Goal: Task Accomplishment & Management: Use online tool/utility

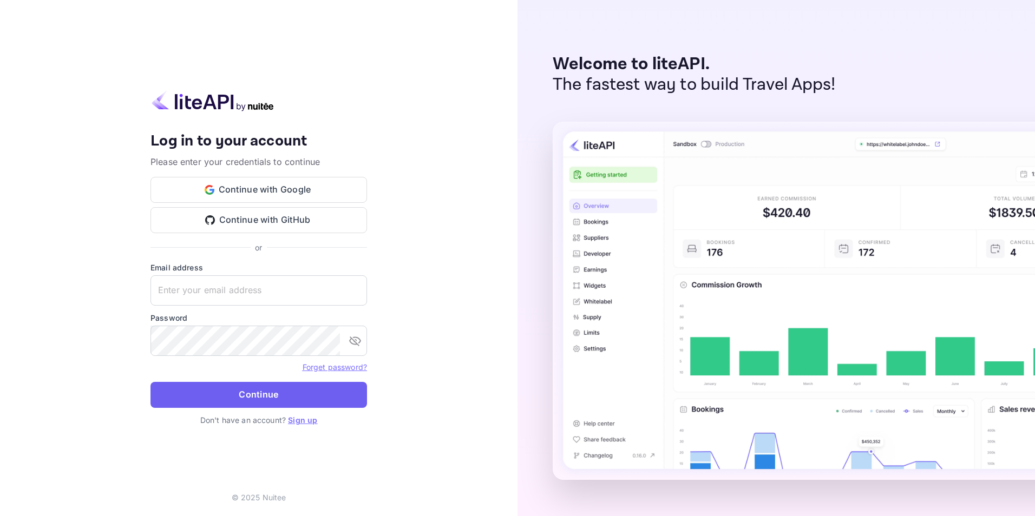
type input "[PERSON_NAME][EMAIL_ADDRESS][DOMAIN_NAME]"
click at [243, 395] on button "Continue" at bounding box center [258, 395] width 216 height 26
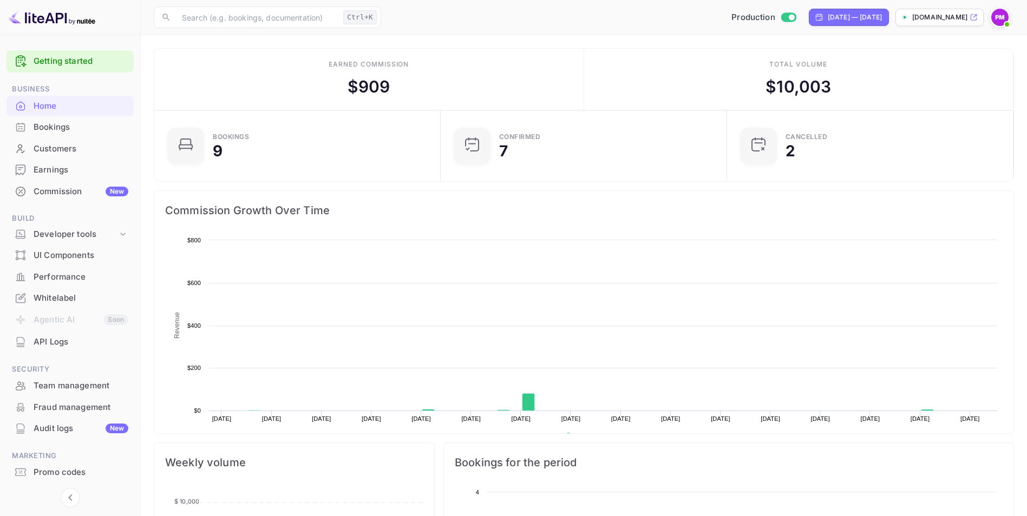
scroll to position [168, 272]
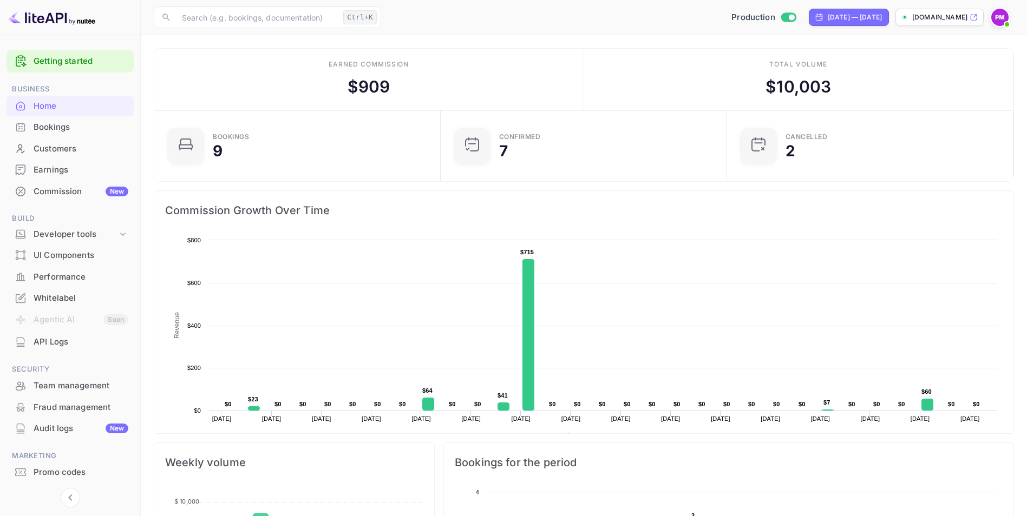
click at [76, 187] on div "Commission New" at bounding box center [81, 192] width 95 height 12
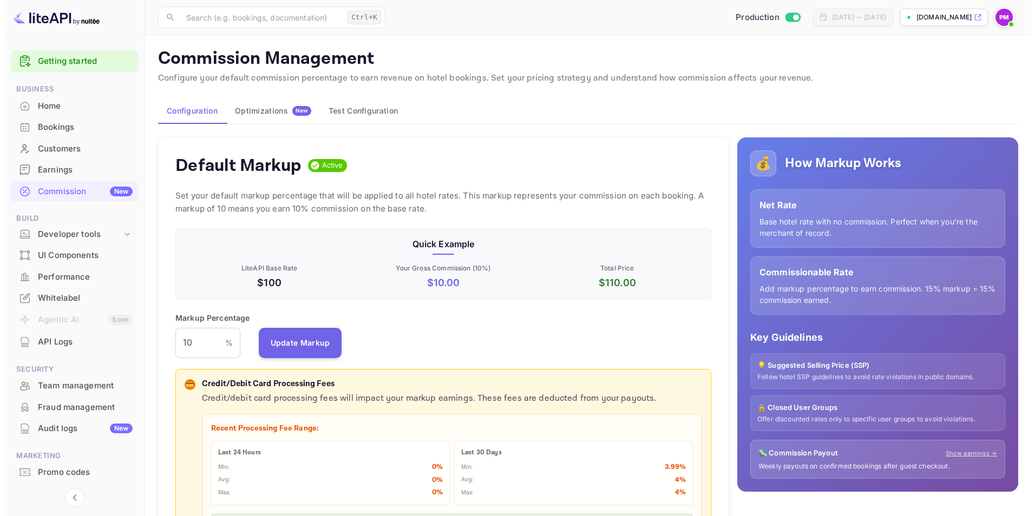
scroll to position [184, 528]
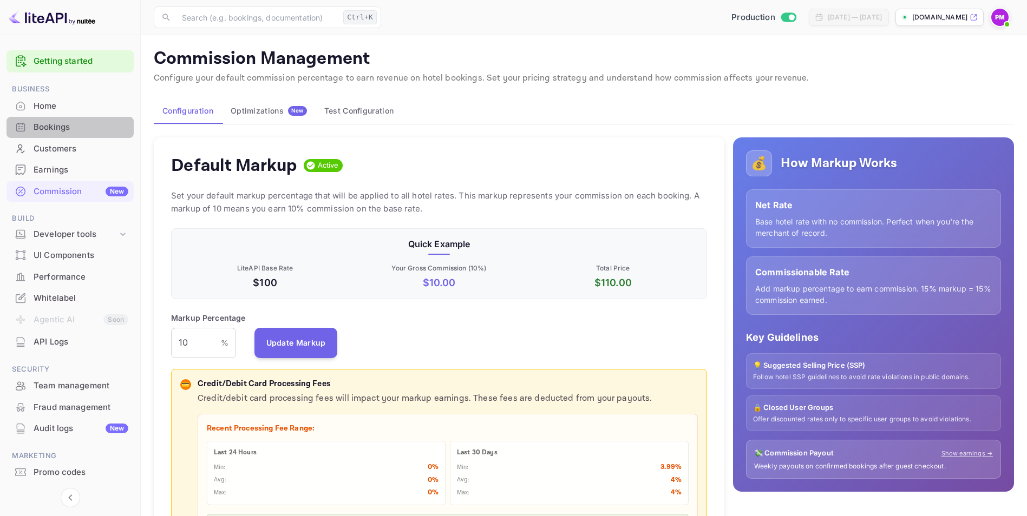
click at [74, 132] on div "Bookings" at bounding box center [81, 127] width 95 height 12
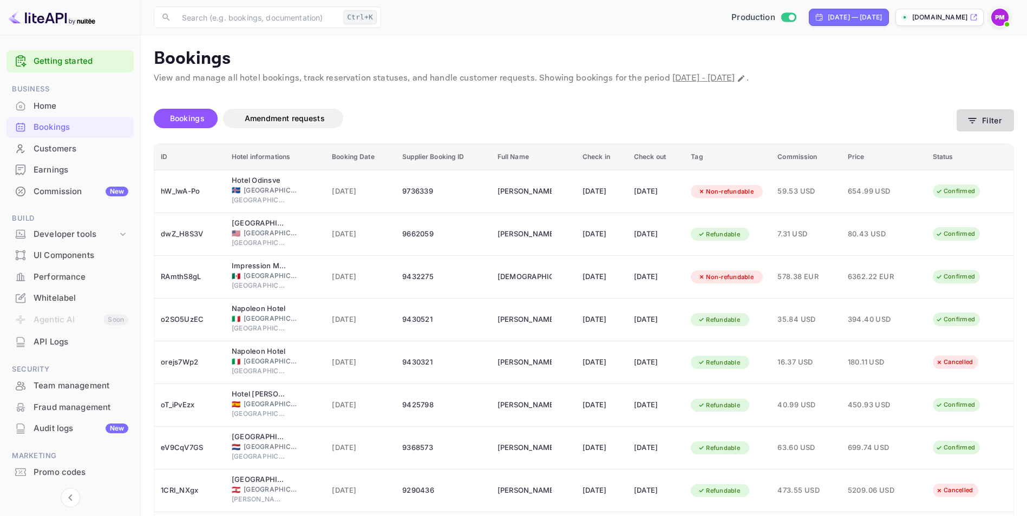
click at [977, 116] on icon "button" at bounding box center [972, 120] width 11 height 11
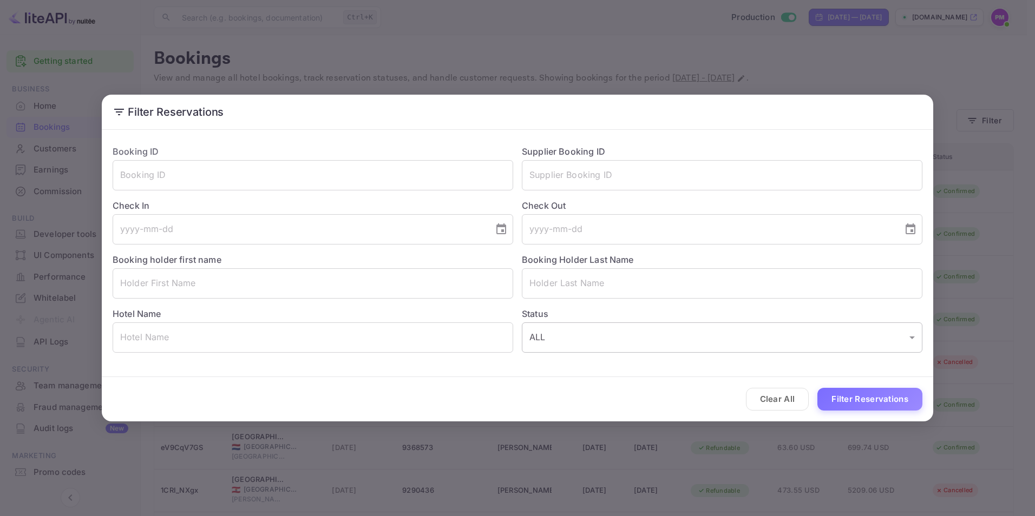
click at [914, 332] on body "Getting started Business Home Bookings Customers Earnings Commission New Build …" at bounding box center [517, 300] width 1035 height 601
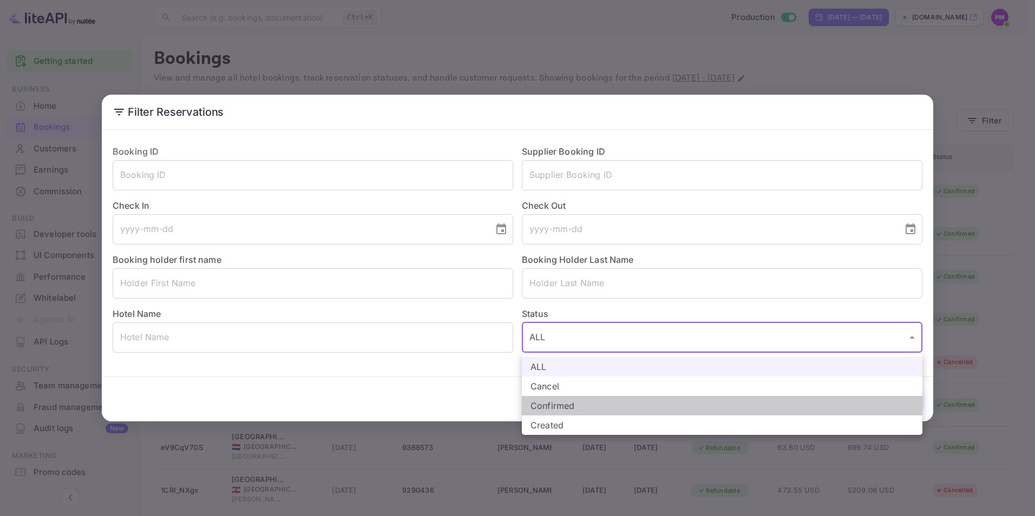
click at [768, 397] on li "Confirmed" at bounding box center [722, 405] width 400 height 19
type input "CONFIRMED"
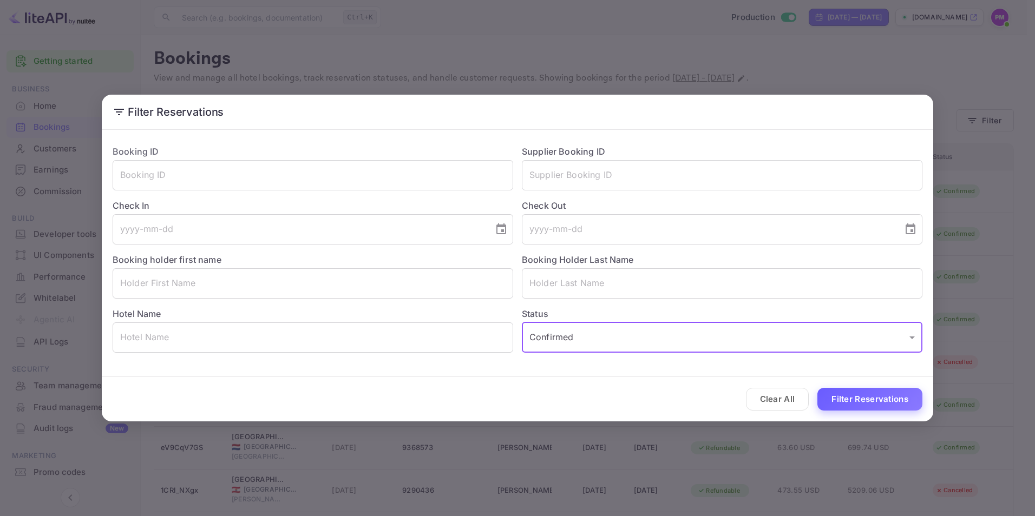
click at [869, 402] on button "Filter Reservations" at bounding box center [869, 399] width 105 height 23
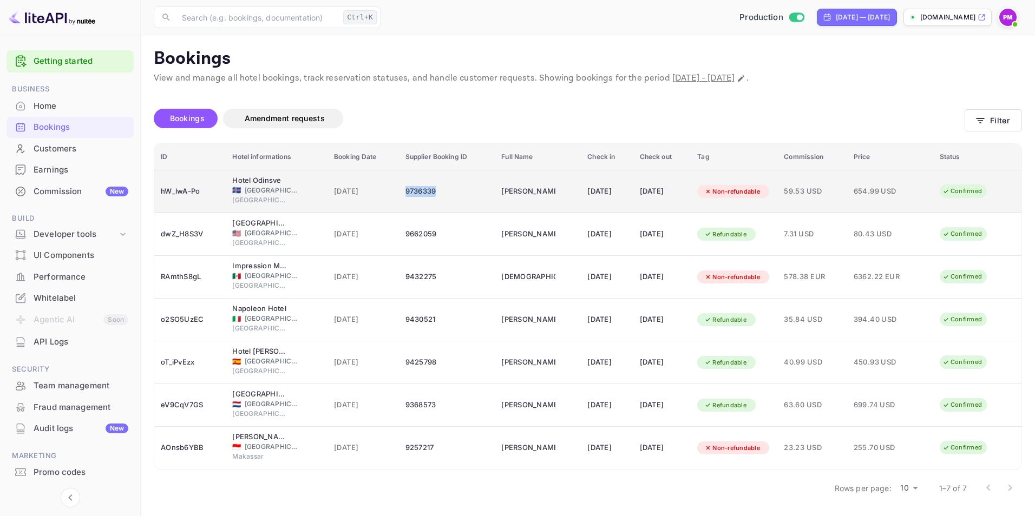
drag, startPoint x: 430, startPoint y: 191, endPoint x: 396, endPoint y: 195, distance: 34.3
click at [405, 195] on div "9736339" at bounding box center [446, 191] width 83 height 17
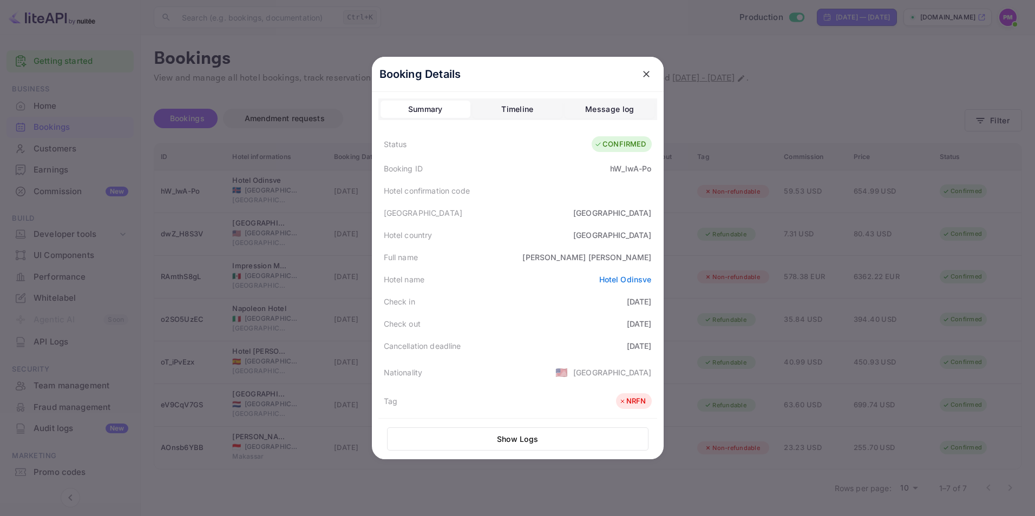
click at [643, 76] on icon "close" at bounding box center [646, 74] width 6 height 6
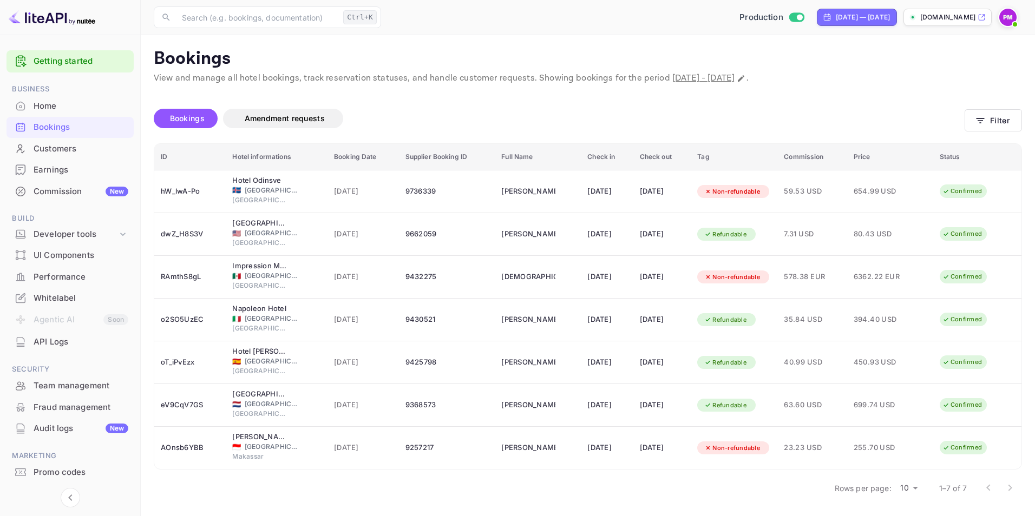
click at [786, 120] on div "Bookings Amendment requests" at bounding box center [559, 118] width 811 height 19
click at [863, 103] on div "Bookings Amendment requests" at bounding box center [559, 120] width 811 height 45
click at [896, 111] on div "Bookings Amendment requests" at bounding box center [559, 118] width 811 height 19
click at [836, 15] on div "[DATE] — [DATE]" at bounding box center [863, 17] width 54 height 10
select select "8"
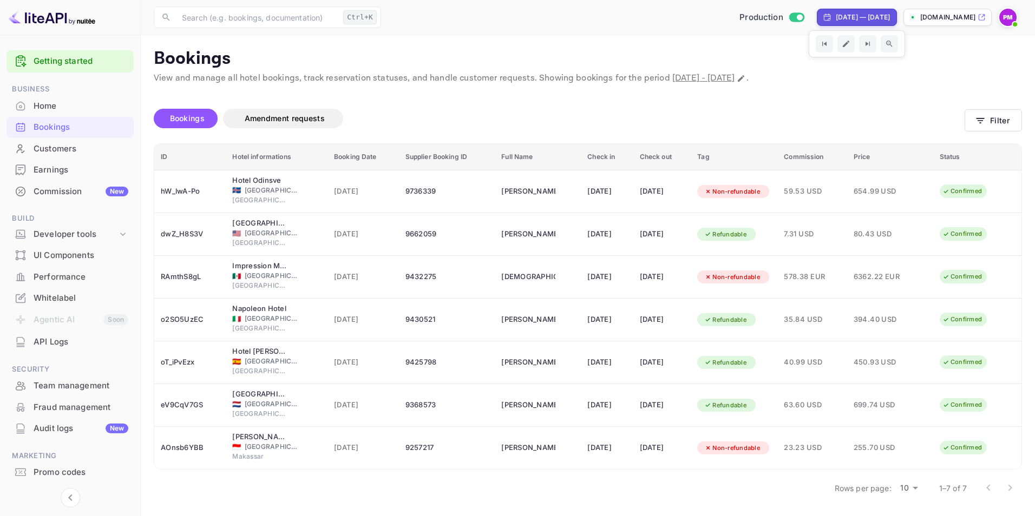
select select "2025"
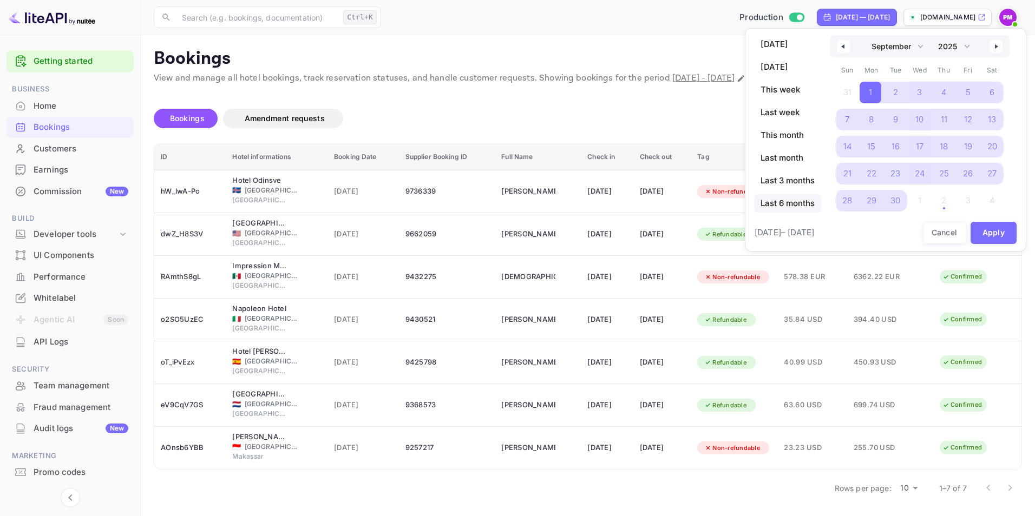
click at [791, 204] on span "Last 6 months" at bounding box center [787, 203] width 67 height 18
select select "3"
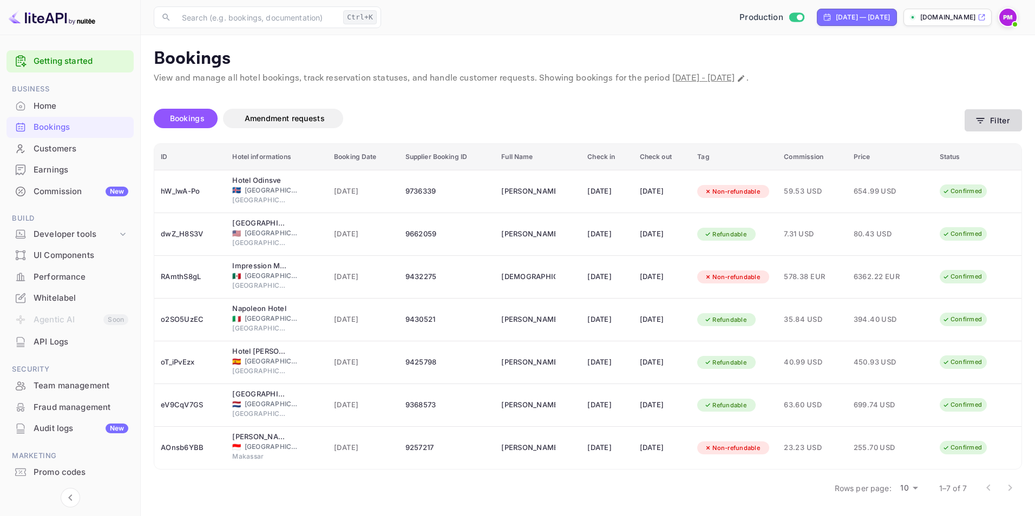
click at [994, 123] on button "Filter" at bounding box center [992, 120] width 57 height 22
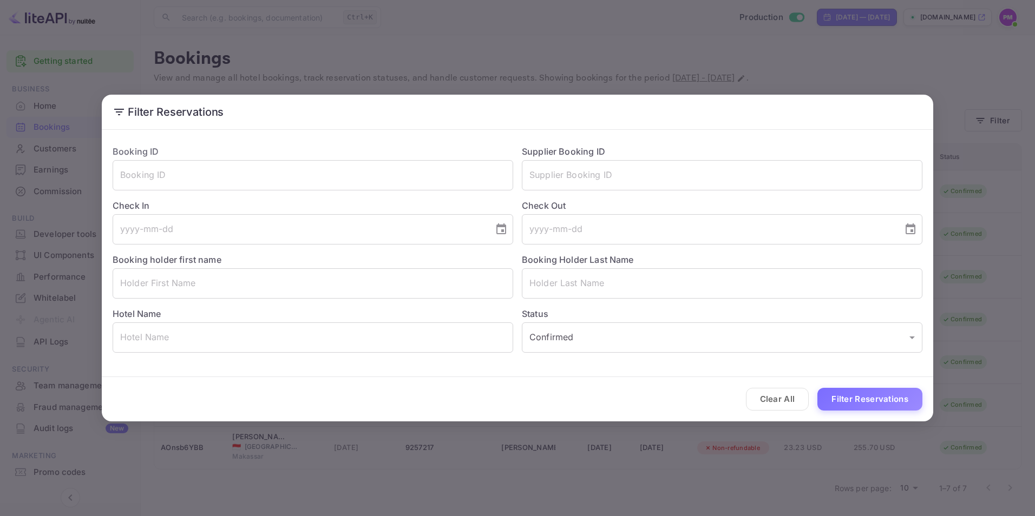
click at [994, 122] on div "Filter Reservations Booking ID ​ Supplier Booking ID ​ Check In ​ Check Out ​ B…" at bounding box center [517, 258] width 1035 height 516
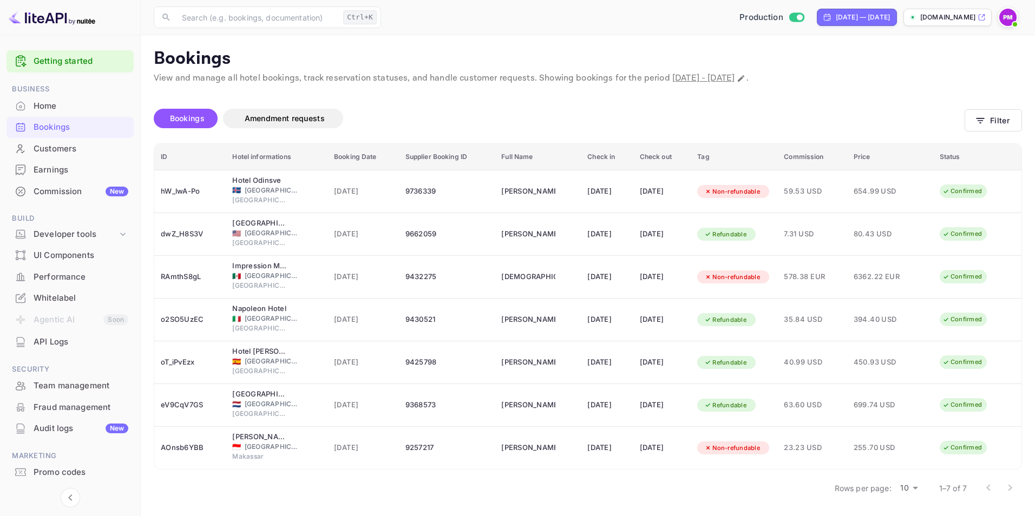
click at [1012, 487] on div at bounding box center [998, 488] width 43 height 22
click at [911, 492] on body "Getting started Business Home Bookings Customers Earnings Commission New Build …" at bounding box center [517, 258] width 1035 height 516
click at [911, 497] on li "50" at bounding box center [909, 497] width 28 height 19
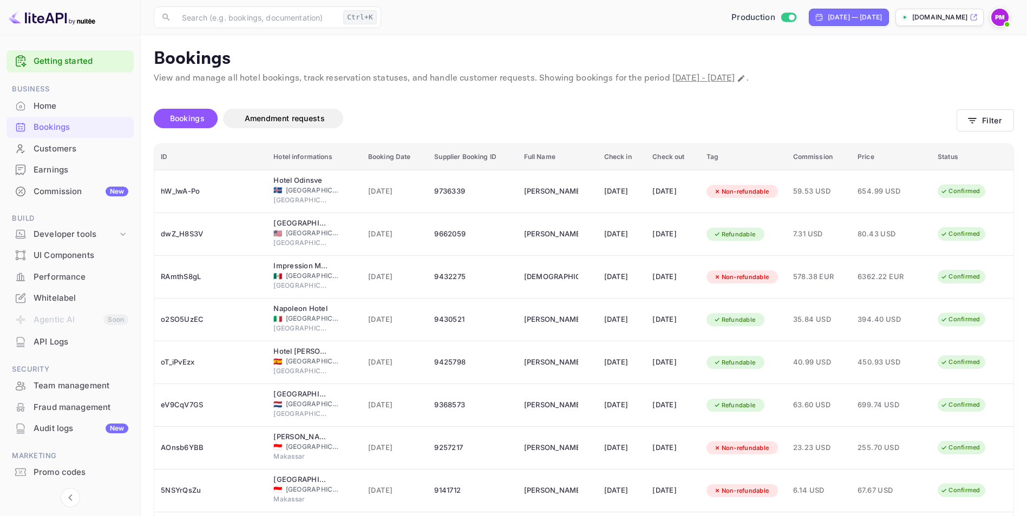
click at [907, 56] on p "Bookings" at bounding box center [584, 59] width 860 height 22
click at [993, 123] on button "Filter" at bounding box center [984, 120] width 57 height 22
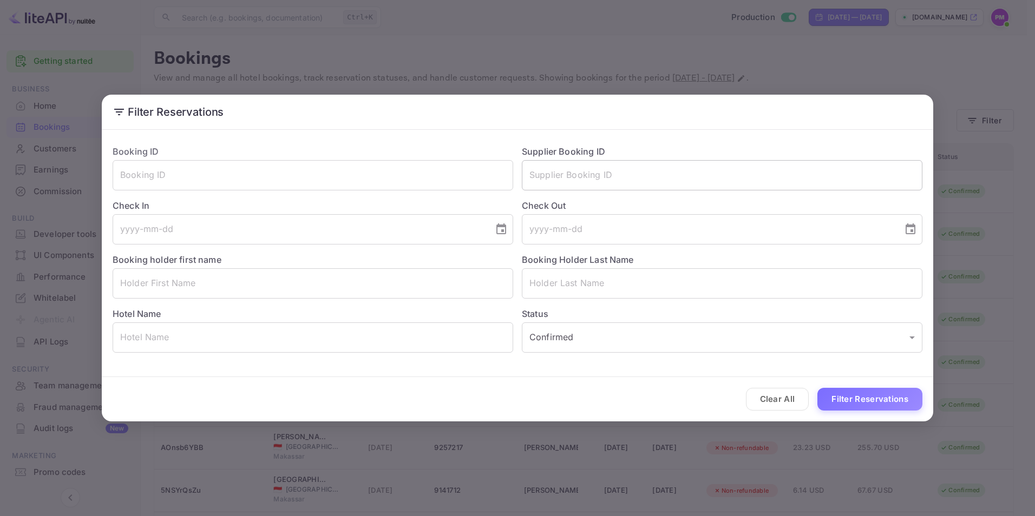
click at [635, 172] on input "text" at bounding box center [722, 175] width 400 height 30
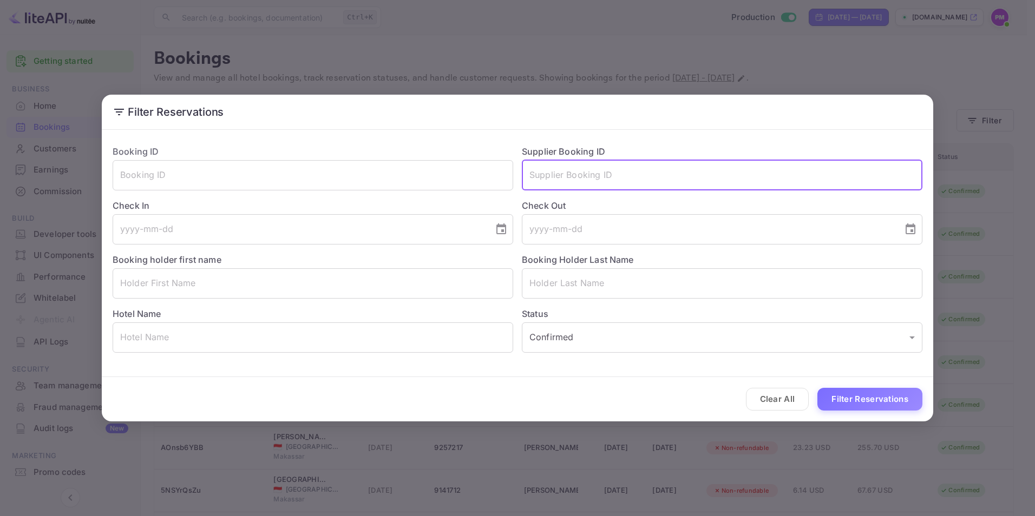
paste input "8933718"
type input "8933718"
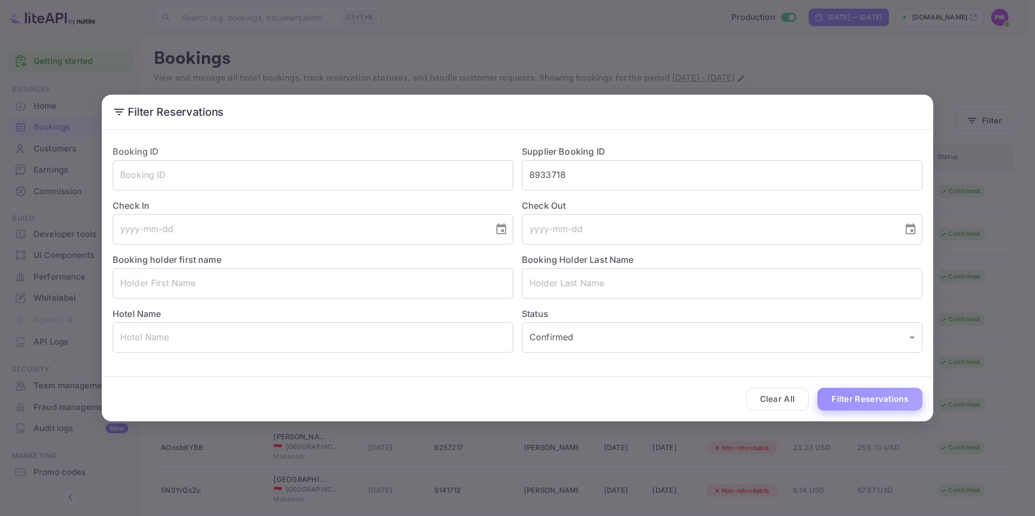
click at [869, 396] on button "Filter Reservations" at bounding box center [869, 399] width 105 height 23
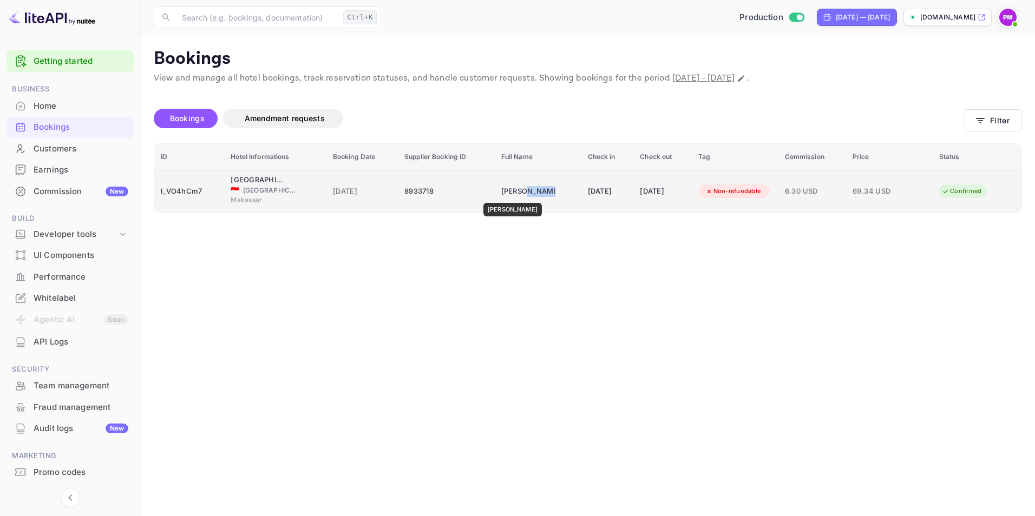
drag, startPoint x: 540, startPoint y: 195, endPoint x: 508, endPoint y: 195, distance: 31.9
click at [508, 195] on td "[PERSON_NAME]" at bounding box center [538, 191] width 87 height 43
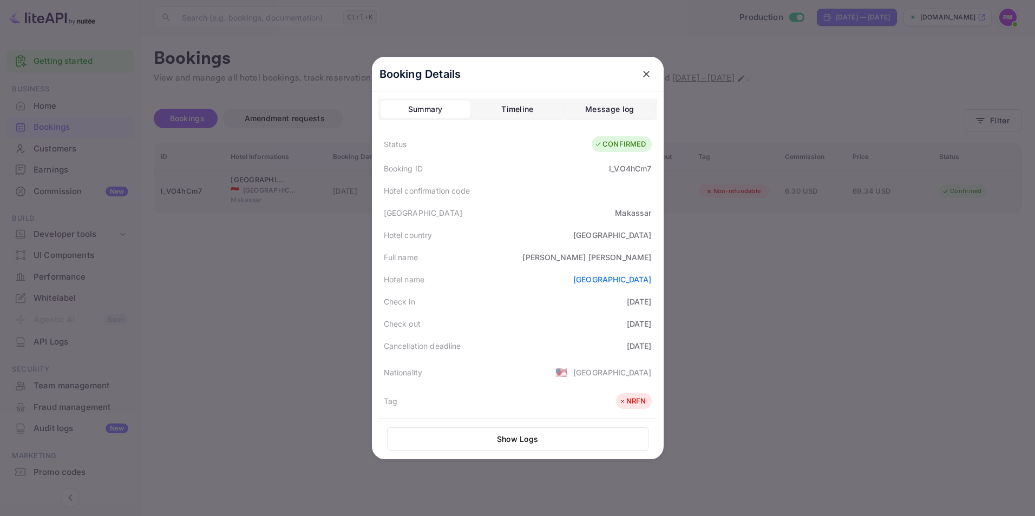
copy div "[PERSON_NAME]"
drag, startPoint x: 647, startPoint y: 259, endPoint x: 618, endPoint y: 257, distance: 29.3
click at [618, 257] on div "Full name [PERSON_NAME]" at bounding box center [517, 257] width 279 height 22
copy div "[PERSON_NAME]"
click at [748, 246] on div at bounding box center [517, 258] width 1035 height 516
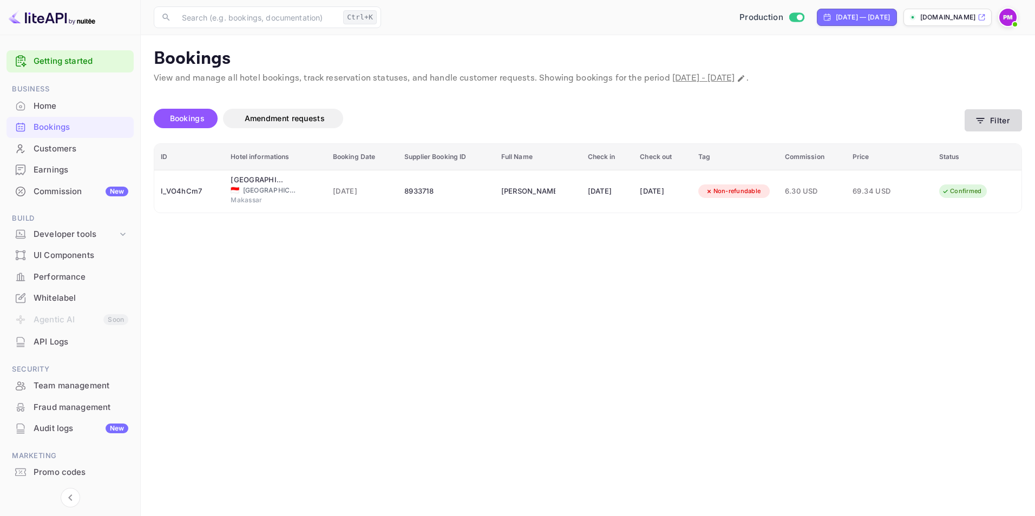
click at [980, 122] on icon "button" at bounding box center [980, 120] width 11 height 11
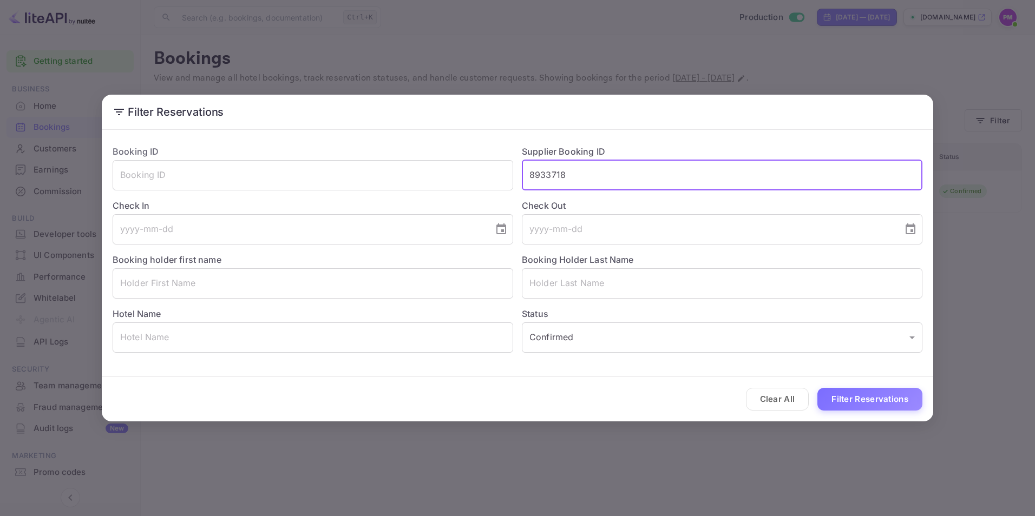
drag, startPoint x: 589, startPoint y: 177, endPoint x: 528, endPoint y: 178, distance: 60.6
click at [528, 178] on input "8933718" at bounding box center [722, 175] width 400 height 30
paste input "6833679"
type input "6833679"
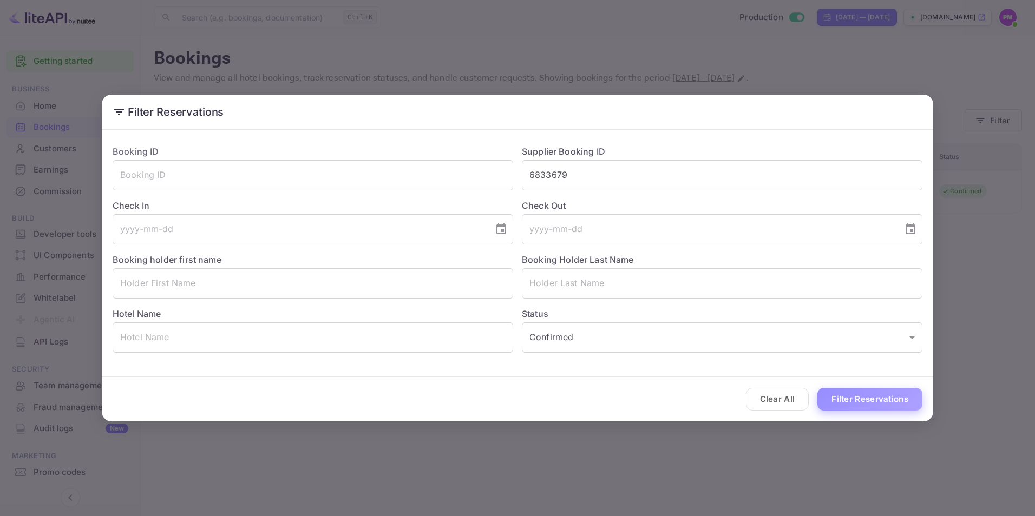
click at [869, 396] on button "Filter Reservations" at bounding box center [869, 399] width 105 height 23
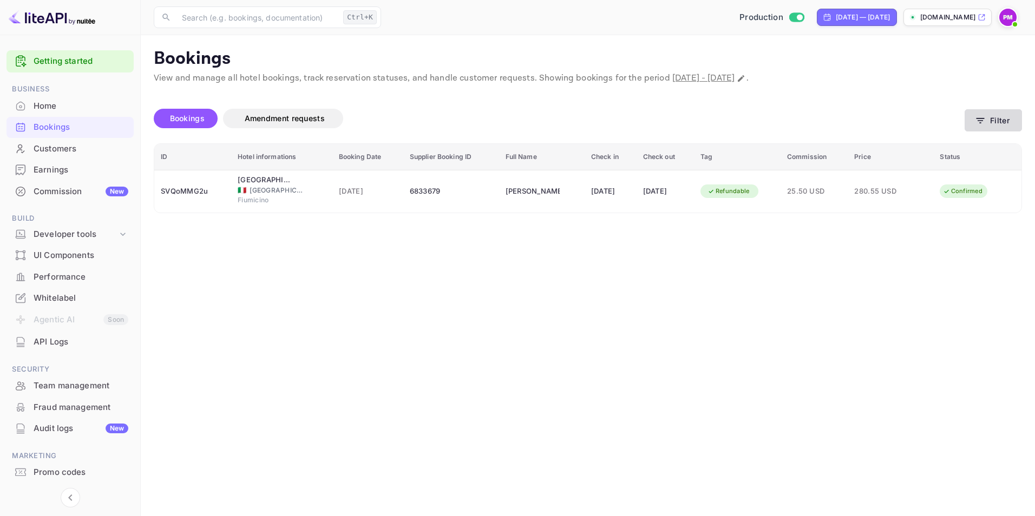
click at [985, 118] on icon "button" at bounding box center [980, 120] width 11 height 11
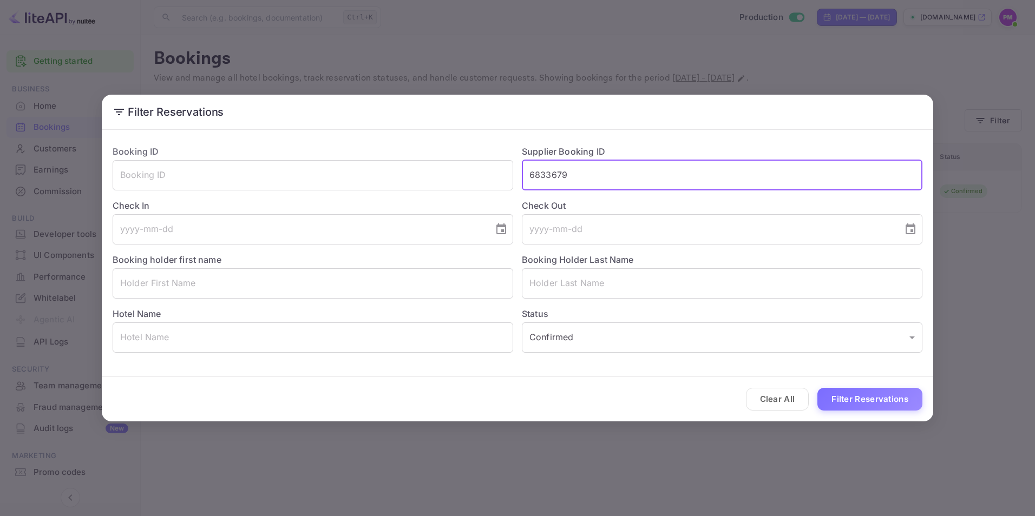
drag, startPoint x: 571, startPoint y: 178, endPoint x: 522, endPoint y: 179, distance: 49.3
click at [522, 179] on input "6833679" at bounding box center [722, 175] width 400 height 30
paste input "8132017"
type input "8132017"
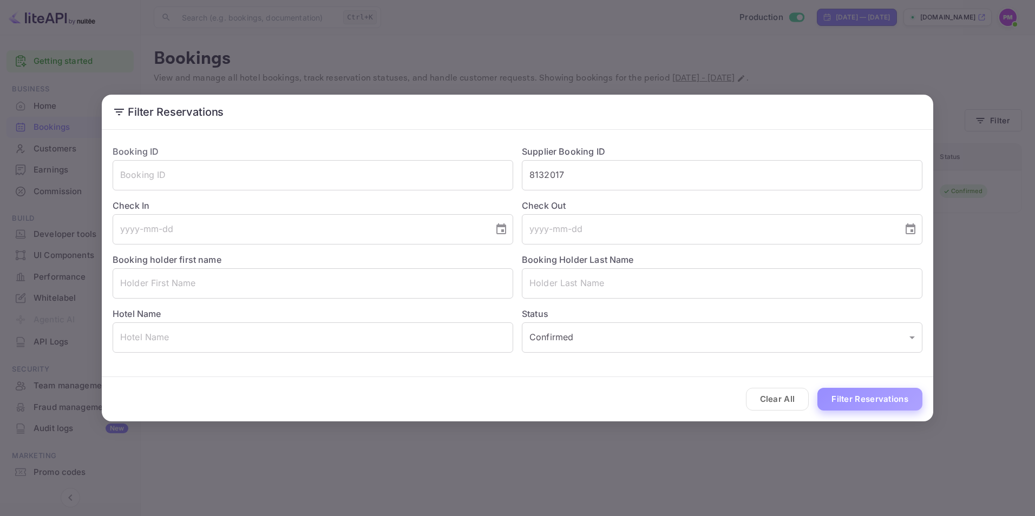
click at [854, 398] on button "Filter Reservations" at bounding box center [869, 399] width 105 height 23
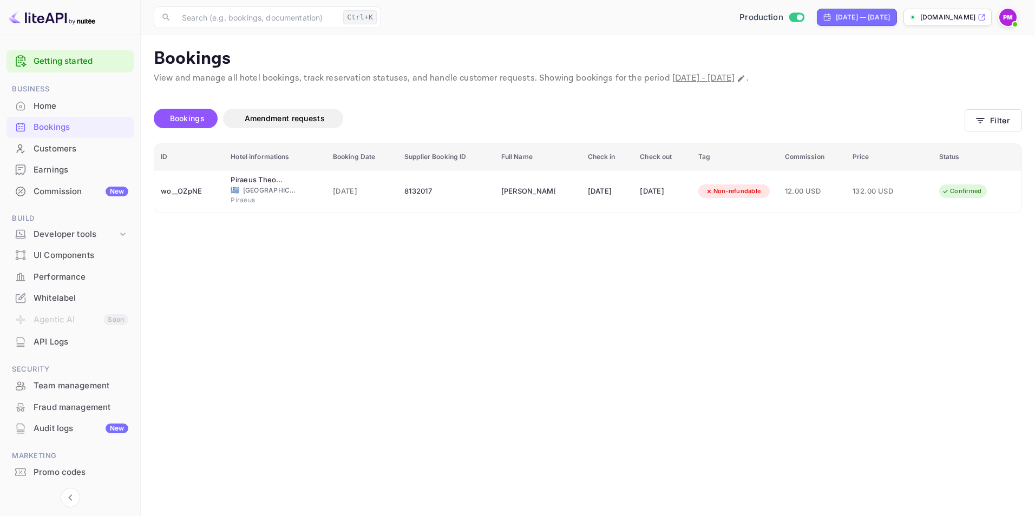
click at [833, 321] on main "Bookings View and manage all hotel bookings, track reservation statuses, and ha…" at bounding box center [588, 275] width 894 height 481
click at [1001, 123] on button "Filter" at bounding box center [992, 120] width 57 height 22
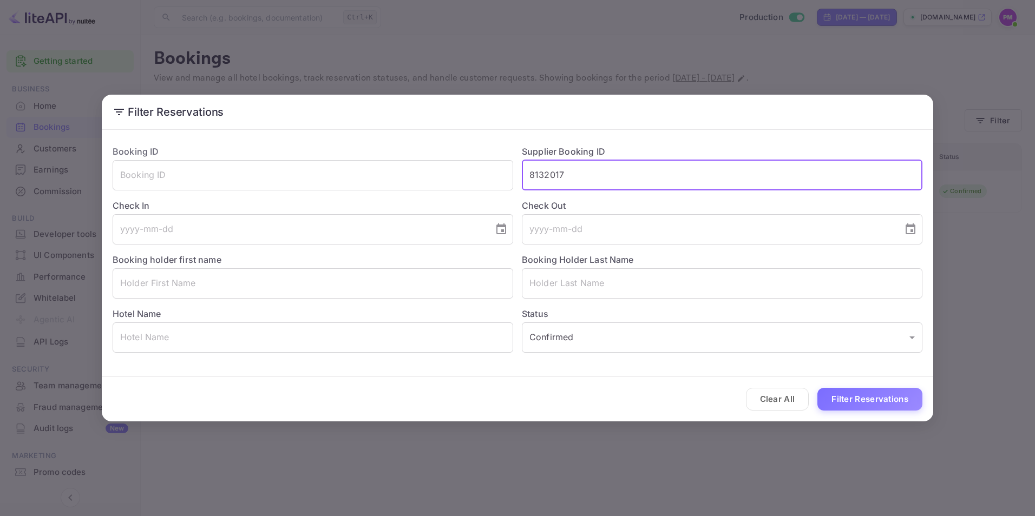
drag, startPoint x: 631, startPoint y: 187, endPoint x: 529, endPoint y: 189, distance: 102.3
click at [529, 189] on input "8132017" at bounding box center [722, 175] width 400 height 30
paste input "60"
type input "8132060"
click at [858, 399] on button "Filter Reservations" at bounding box center [869, 399] width 105 height 23
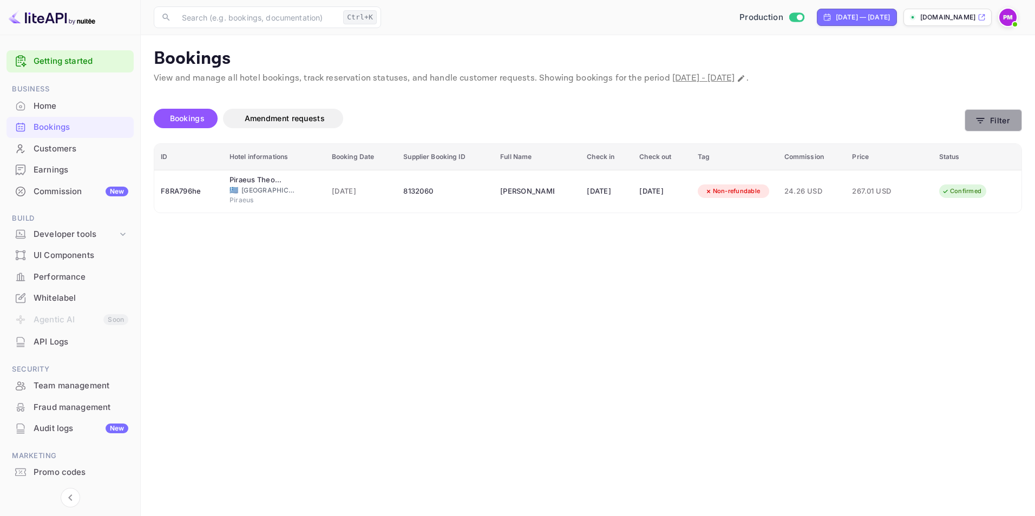
click at [1007, 122] on button "Filter" at bounding box center [992, 120] width 57 height 22
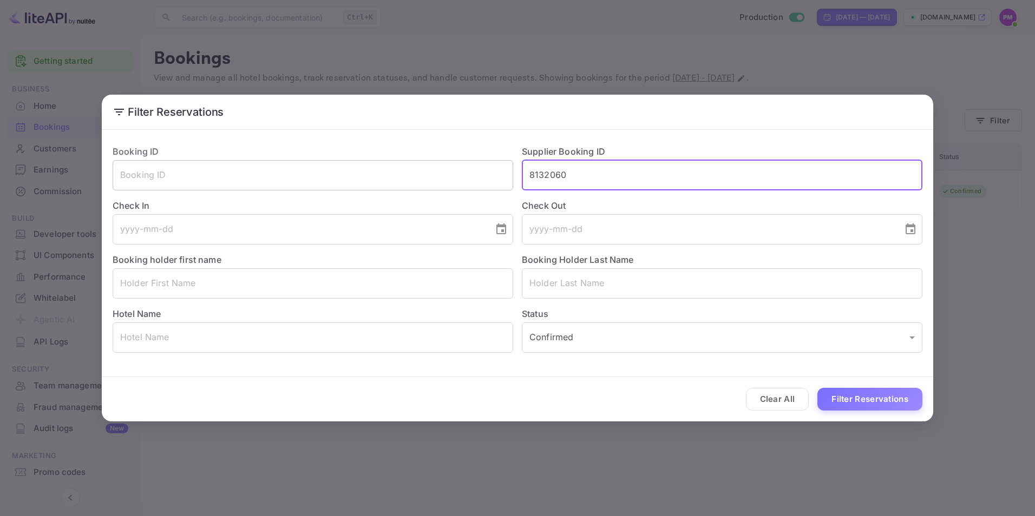
drag, startPoint x: 495, startPoint y: 176, endPoint x: 469, endPoint y: 176, distance: 25.4
click at [469, 176] on div "Booking ID ​ Supplier Booking ID 8132060 ​ Check In ​ Check Out ​ Booking holde…" at bounding box center [513, 244] width 818 height 216
paste input "9736339"
type input "9736339"
click at [883, 398] on button "Filter Reservations" at bounding box center [869, 399] width 105 height 23
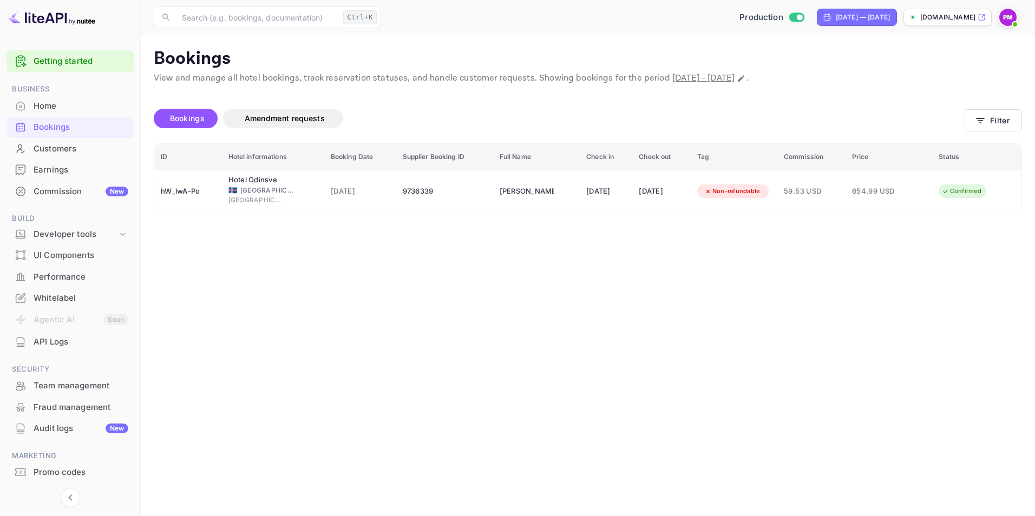
click at [911, 403] on main "Bookings View and manage all hotel bookings, track reservation statuses, and ha…" at bounding box center [588, 275] width 894 height 481
click at [987, 119] on button "Filter" at bounding box center [992, 120] width 57 height 22
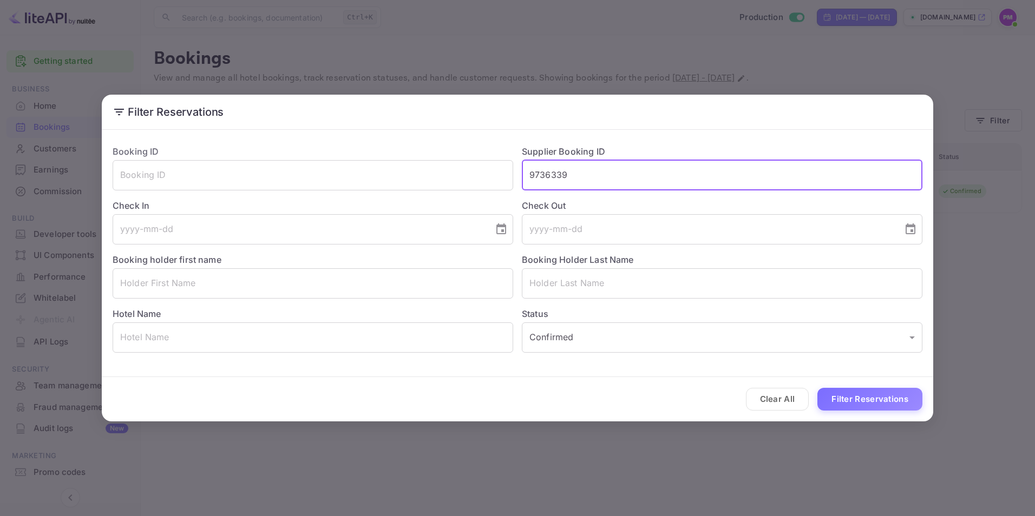
drag, startPoint x: 583, startPoint y: 178, endPoint x: 522, endPoint y: 178, distance: 61.7
click at [522, 178] on input "9736339" at bounding box center [722, 175] width 400 height 30
paste input "8933722"
type input "8933722"
click at [848, 397] on button "Filter Reservations" at bounding box center [869, 399] width 105 height 23
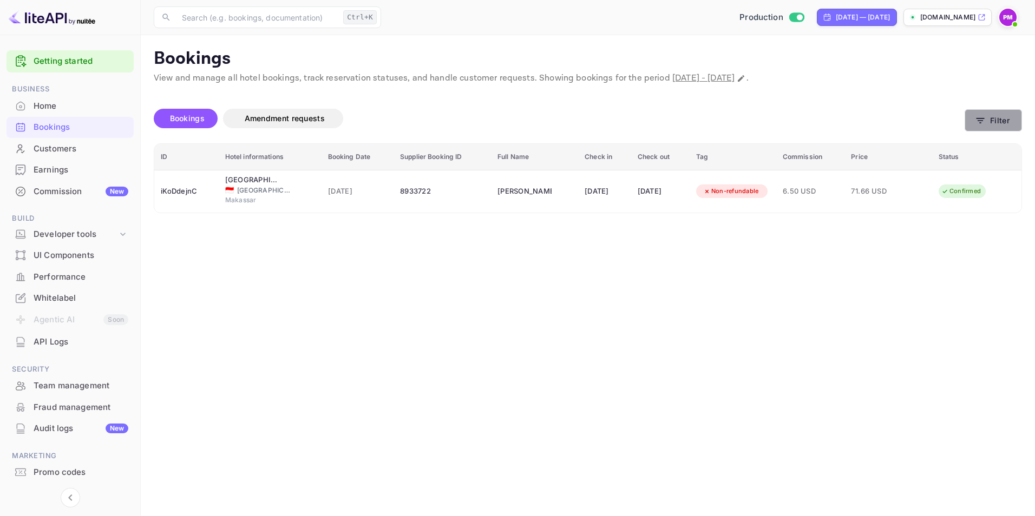
click at [987, 121] on button "Filter" at bounding box center [992, 120] width 57 height 22
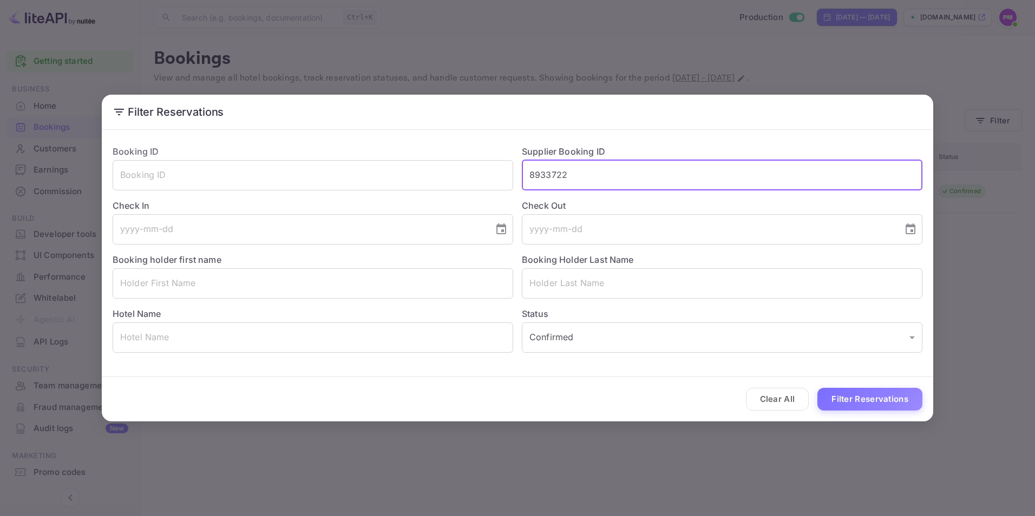
drag, startPoint x: 539, startPoint y: 176, endPoint x: 524, endPoint y: 176, distance: 14.6
click at [524, 176] on input "8933722" at bounding box center [722, 175] width 400 height 30
paste input "46235"
type input "8946235"
click at [857, 396] on button "Filter Reservations" at bounding box center [869, 399] width 105 height 23
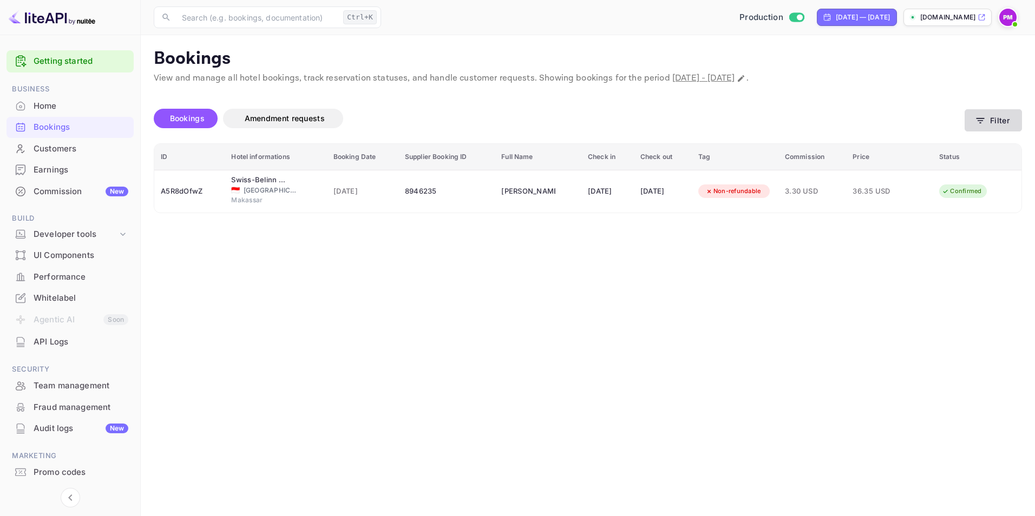
click at [1000, 127] on button "Filter" at bounding box center [992, 120] width 57 height 22
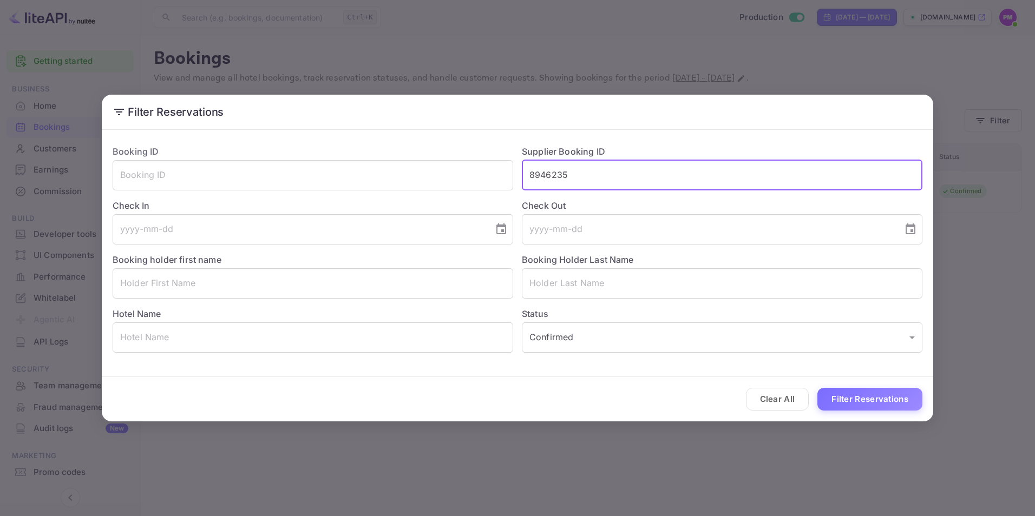
drag, startPoint x: 594, startPoint y: 177, endPoint x: 516, endPoint y: 175, distance: 78.0
click at [516, 175] on div "Supplier Booking ID 8946235 ​" at bounding box center [717, 163] width 409 height 54
paste input "9141228"
type input "9141228"
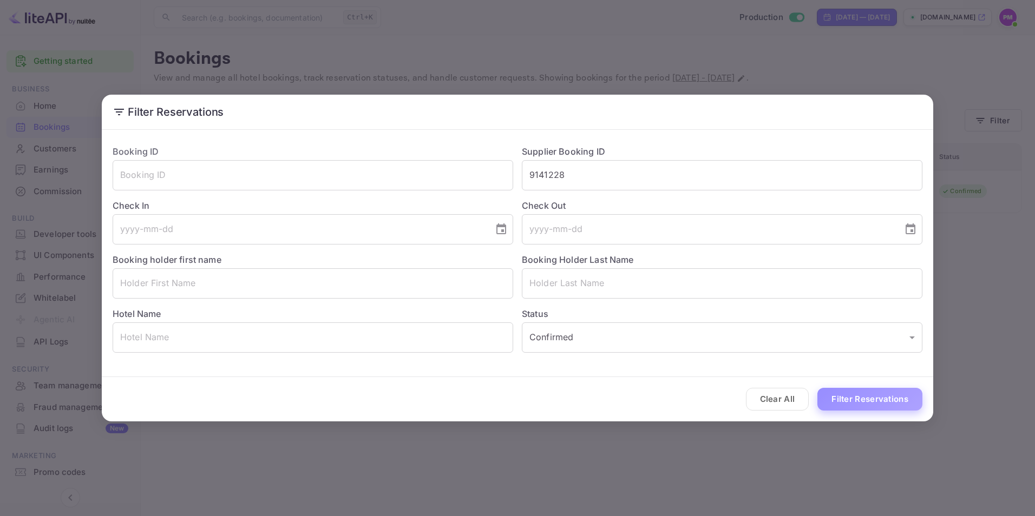
click at [878, 405] on button "Filter Reservations" at bounding box center [869, 399] width 105 height 23
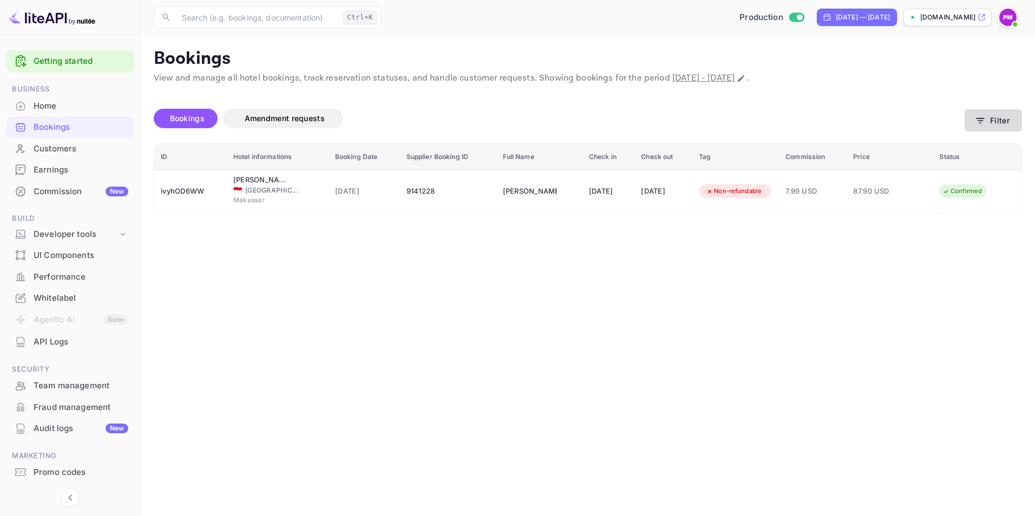
click at [996, 123] on button "Filter" at bounding box center [992, 120] width 57 height 22
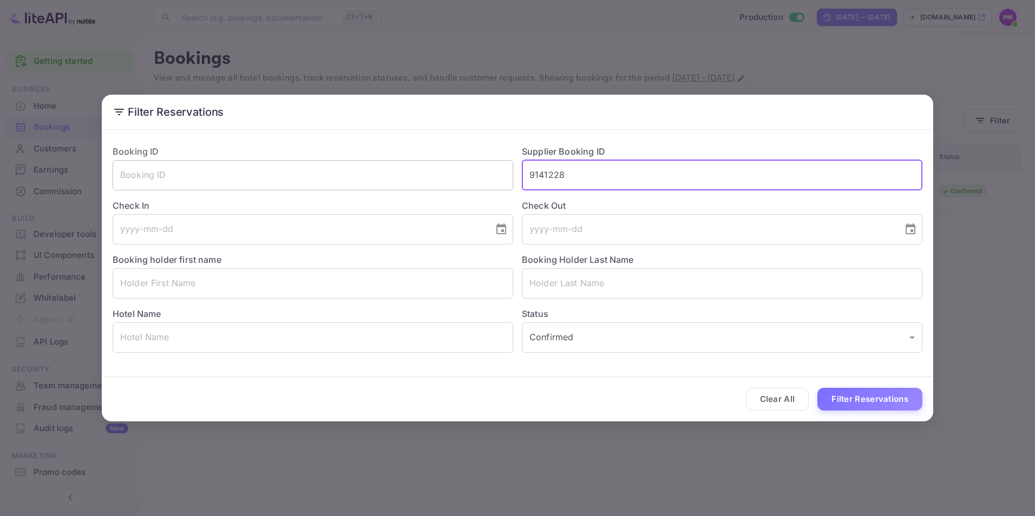
click at [500, 179] on div "Booking ID ​ Supplier Booking ID 9141228 ​ Check In ​ Check Out ​ Booking holde…" at bounding box center [513, 244] width 818 height 216
paste input "8132060"
type input "8132060"
click at [859, 399] on button "Filter Reservations" at bounding box center [869, 399] width 105 height 23
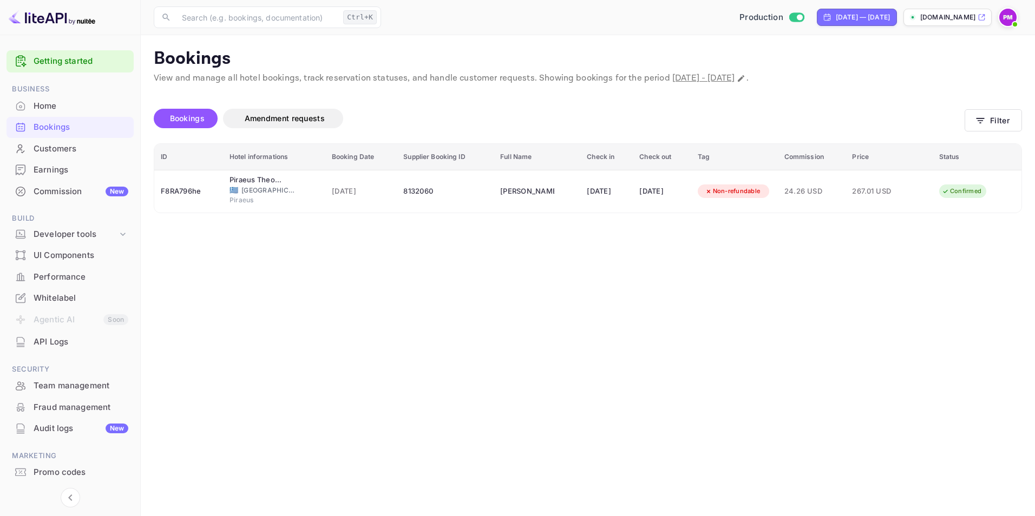
click at [848, 281] on main "Bookings View and manage all hotel bookings, track reservation statuses, and ha…" at bounding box center [588, 275] width 894 height 481
click at [999, 120] on button "Filter" at bounding box center [992, 120] width 57 height 22
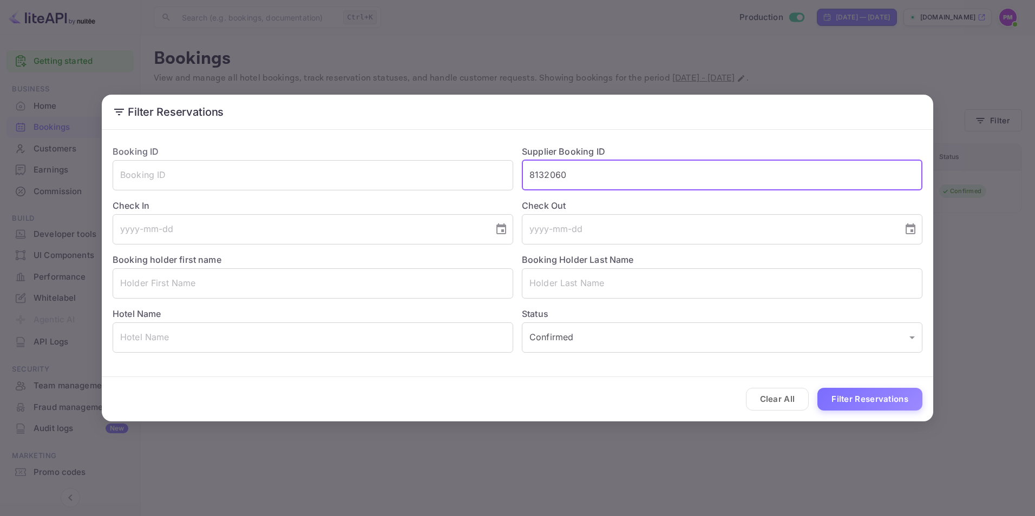
drag, startPoint x: 591, startPoint y: 183, endPoint x: 529, endPoint y: 185, distance: 61.7
click at [529, 185] on input "8132060" at bounding box center [722, 175] width 400 height 30
paste input "6833679"
type input "6833679"
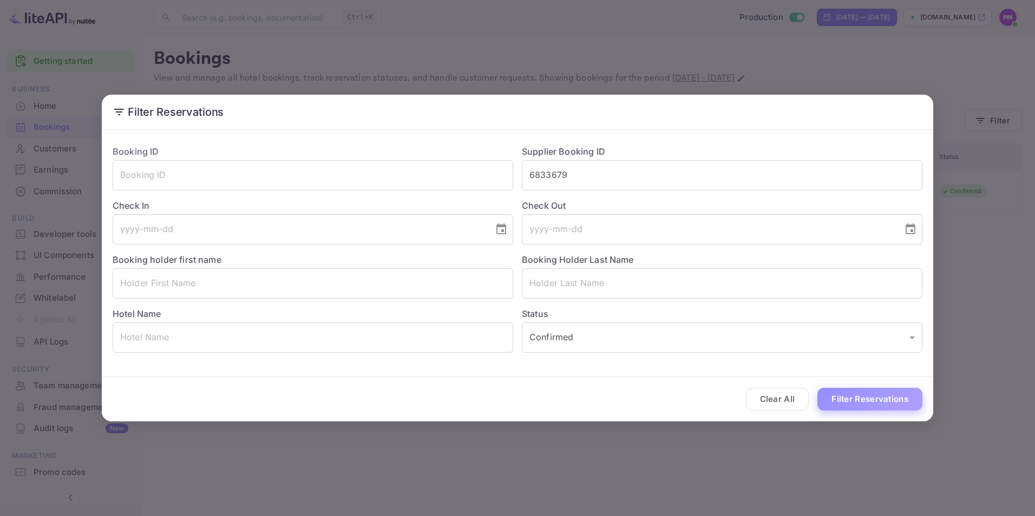
click at [848, 396] on button "Filter Reservations" at bounding box center [869, 399] width 105 height 23
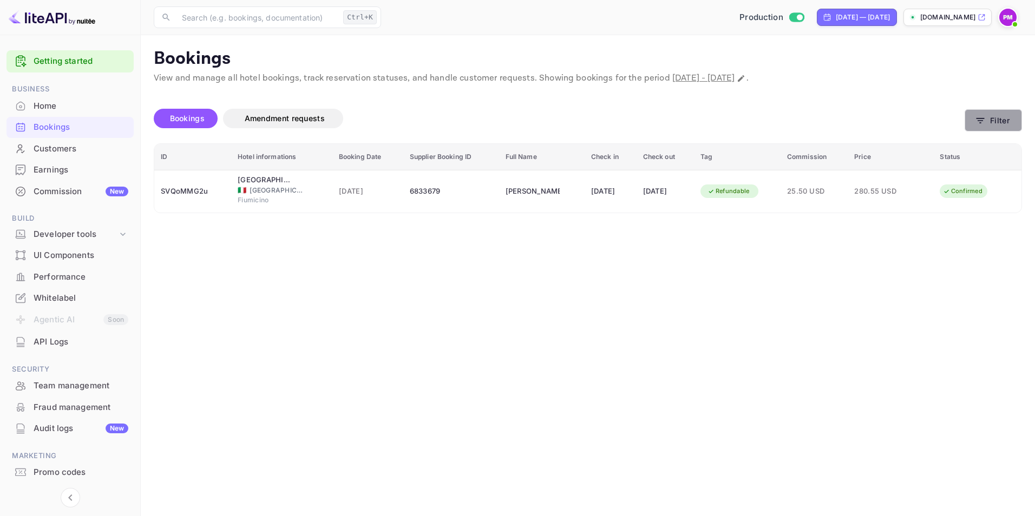
click at [982, 121] on icon "button" at bounding box center [980, 120] width 11 height 11
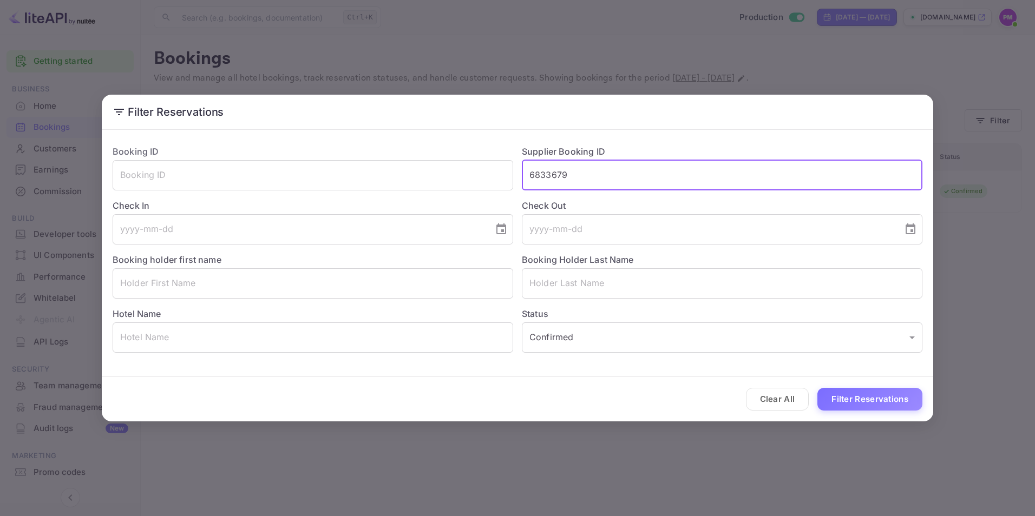
drag, startPoint x: 575, startPoint y: 176, endPoint x: 516, endPoint y: 176, distance: 59.0
click at [516, 176] on div "Supplier Booking ID 6833679 ​" at bounding box center [717, 163] width 409 height 54
paste input "9102547"
type input "9102547"
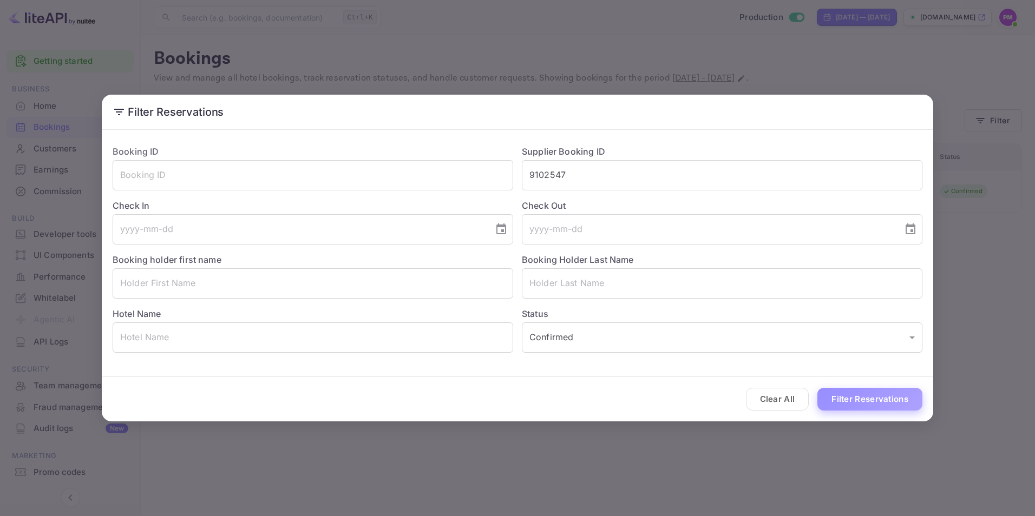
click at [876, 405] on button "Filter Reservations" at bounding box center [869, 399] width 105 height 23
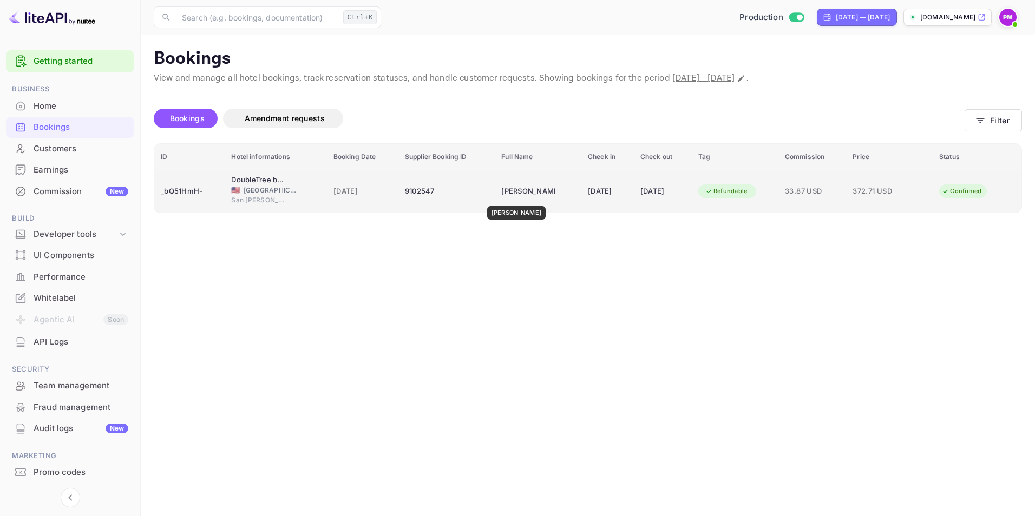
drag, startPoint x: 548, startPoint y: 195, endPoint x: 514, endPoint y: 199, distance: 34.3
click at [514, 199] on td "[PERSON_NAME]" at bounding box center [538, 191] width 87 height 43
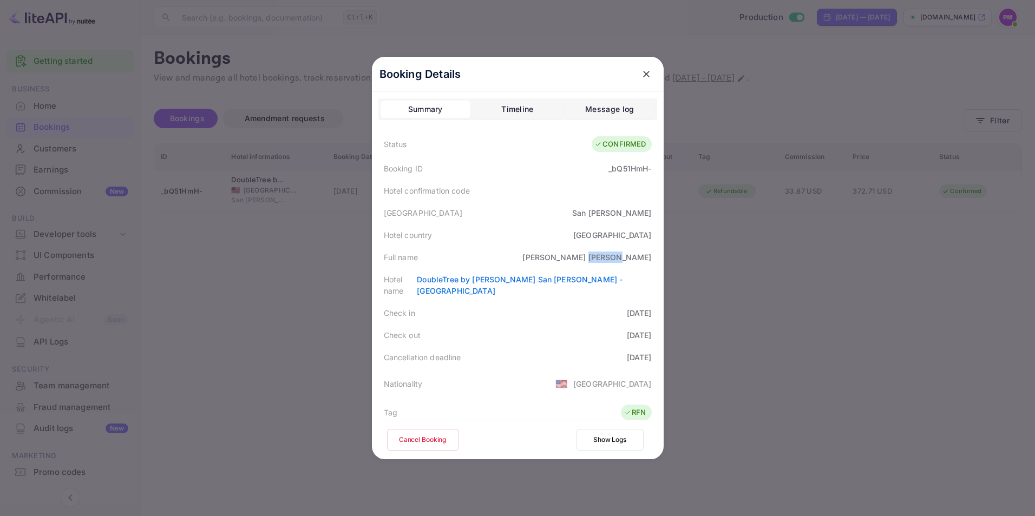
drag, startPoint x: 652, startPoint y: 260, endPoint x: 616, endPoint y: 259, distance: 35.7
click at [616, 259] on div "Full name [PERSON_NAME]" at bounding box center [517, 257] width 279 height 22
copy div "[PERSON_NAME]"
click at [792, 326] on div at bounding box center [517, 258] width 1035 height 516
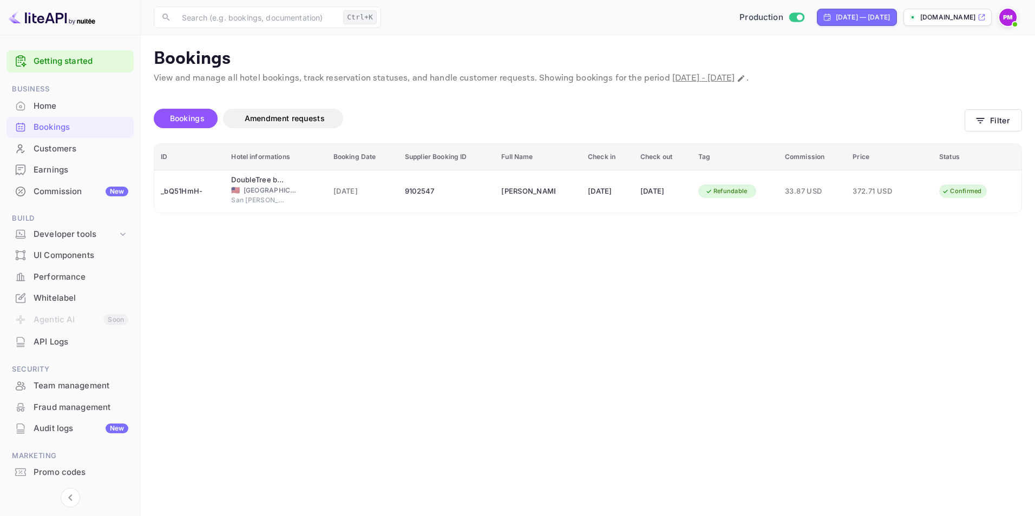
click at [924, 439] on main "Bookings View and manage all hotel bookings, track reservation statuses, and ha…" at bounding box center [588, 275] width 894 height 481
click at [1003, 119] on button "Filter" at bounding box center [992, 120] width 57 height 22
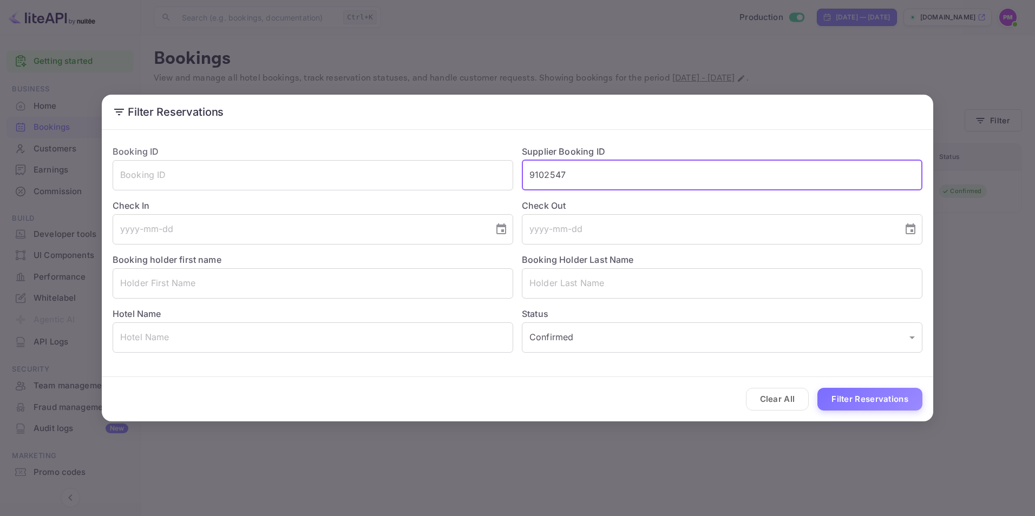
drag, startPoint x: 567, startPoint y: 169, endPoint x: 526, endPoint y: 169, distance: 41.1
click at [526, 169] on input "9102547" at bounding box center [722, 175] width 400 height 30
paste input "8878025"
type input "8878025"
click at [890, 395] on button "Filter Reservations" at bounding box center [869, 399] width 105 height 23
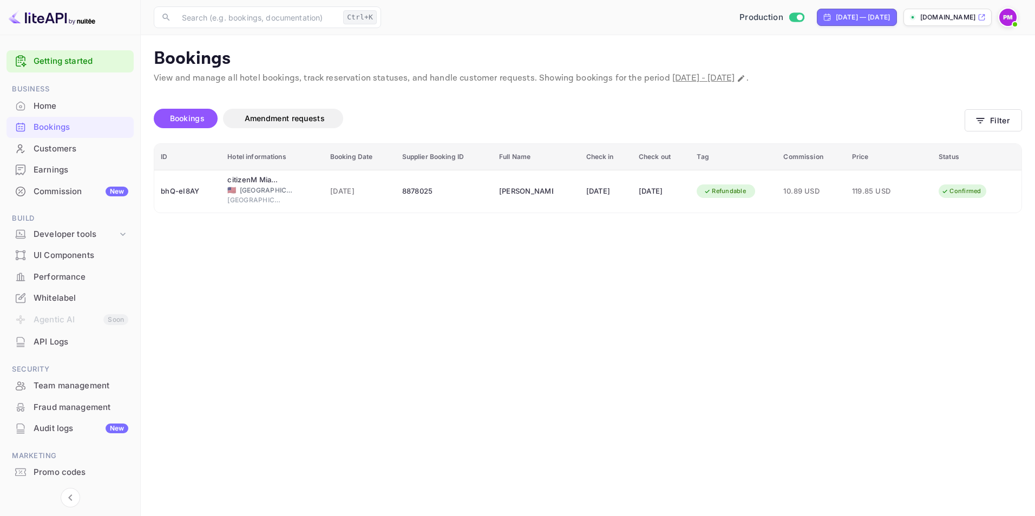
click at [916, 315] on main "Bookings View and manage all hotel bookings, track reservation statuses, and ha…" at bounding box center [588, 275] width 894 height 481
click at [995, 118] on button "Filter" at bounding box center [992, 120] width 57 height 22
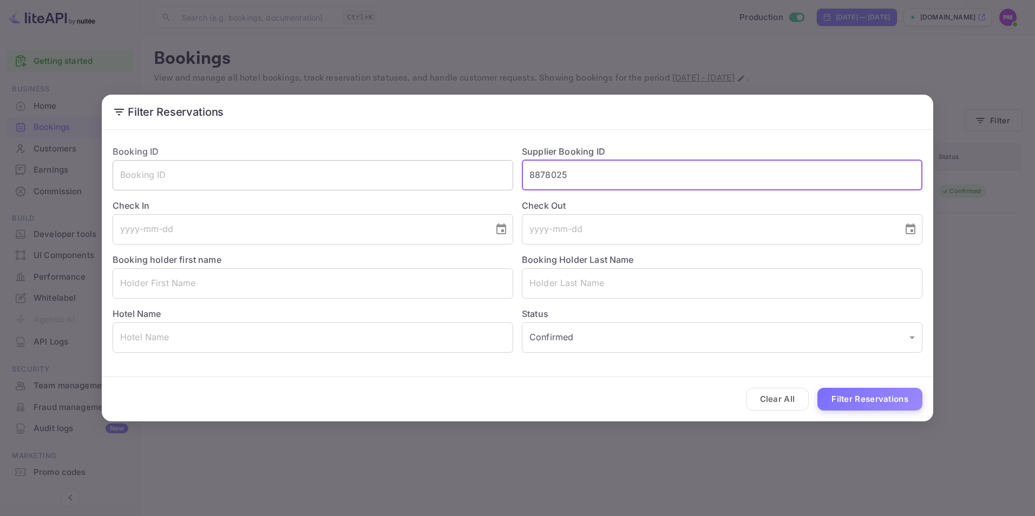
drag, startPoint x: 502, startPoint y: 178, endPoint x: 457, endPoint y: 178, distance: 44.4
click at [457, 178] on div "Booking ID ​ Supplier Booking ID 8878025 ​ Check In ​ Check Out ​ Booking holde…" at bounding box center [513, 244] width 818 height 216
paste input "901567"
type input "9015675"
click at [845, 401] on button "Filter Reservations" at bounding box center [869, 399] width 105 height 23
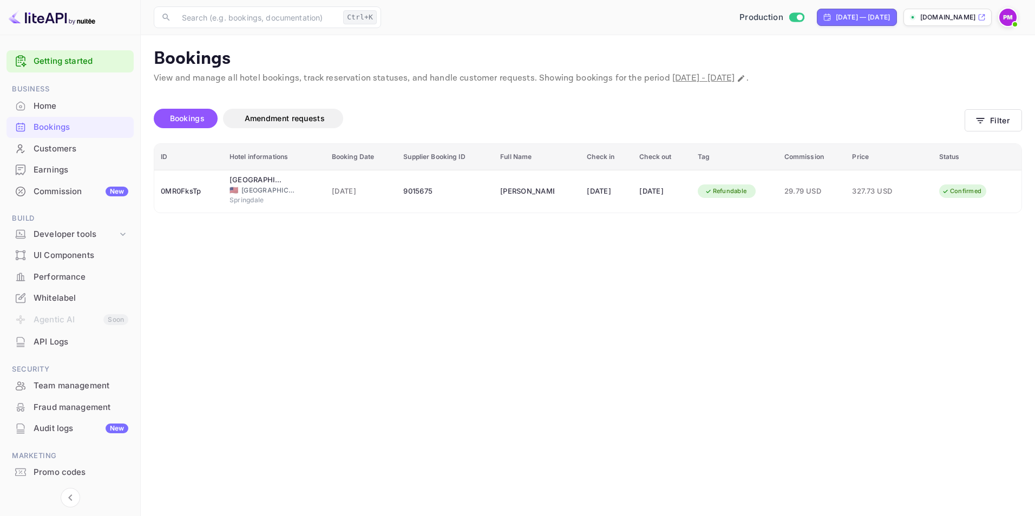
click at [810, 270] on main "Bookings View and manage all hotel bookings, track reservation statuses, and ha…" at bounding box center [588, 275] width 894 height 481
click at [985, 120] on icon "button" at bounding box center [980, 120] width 11 height 11
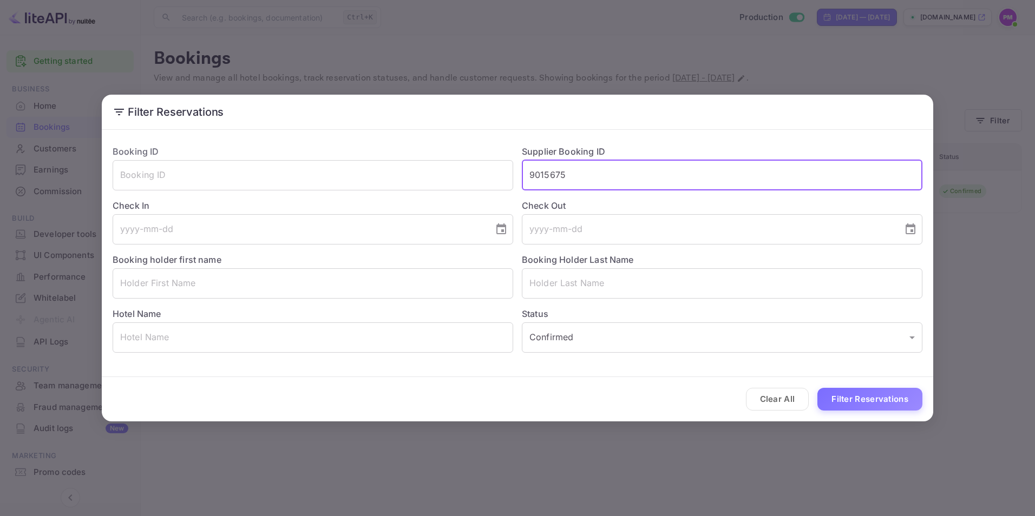
drag, startPoint x: 562, startPoint y: 180, endPoint x: 515, endPoint y: 180, distance: 47.1
click at [515, 180] on div "Supplier Booking ID 9015675 ​" at bounding box center [717, 163] width 409 height 54
paste input "368573"
type input "9368573"
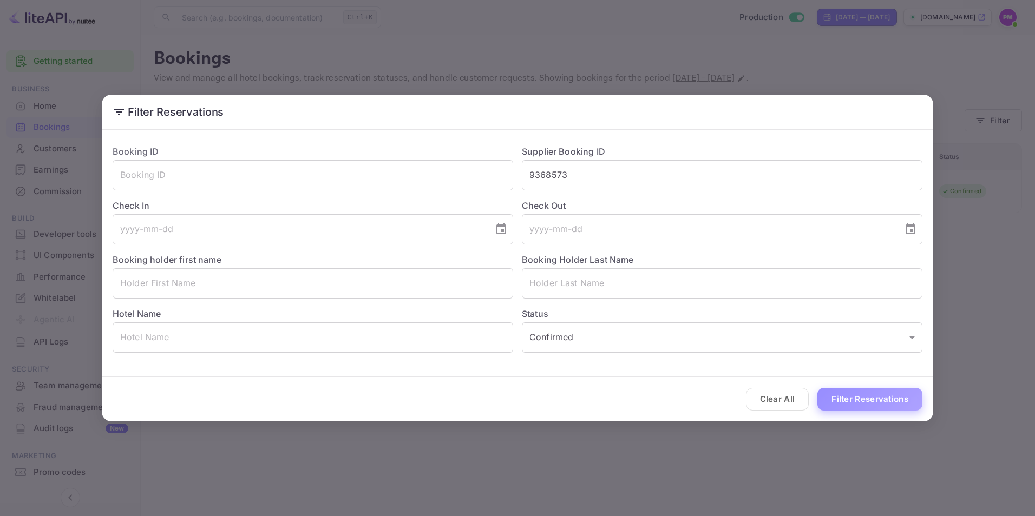
click at [889, 396] on button "Filter Reservations" at bounding box center [869, 399] width 105 height 23
